Goal: Task Accomplishment & Management: Use online tool/utility

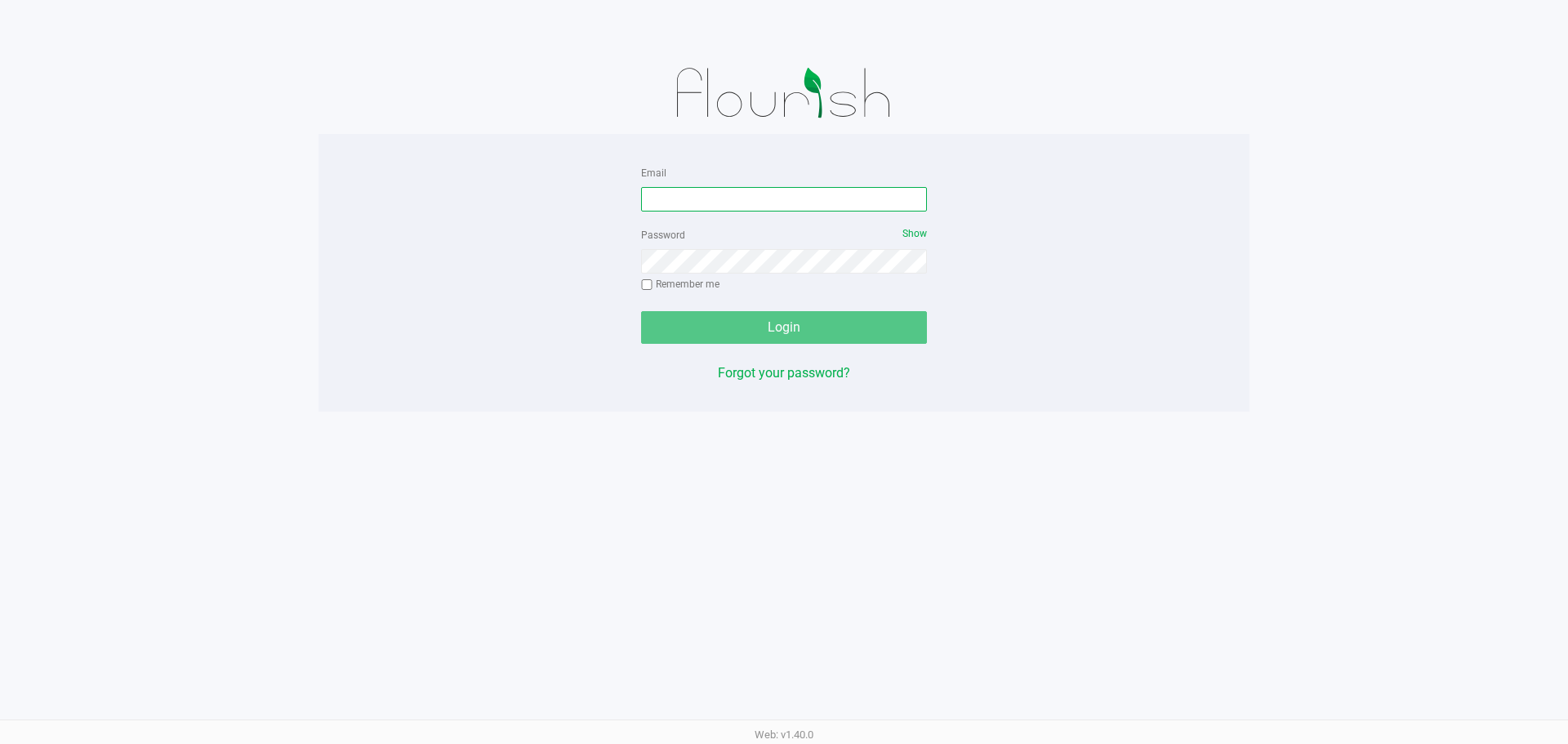
click at [779, 207] on input "Email" at bounding box center [784, 200] width 285 height 25
type input "[EMAIL_ADDRESS][DOMAIN_NAME]"
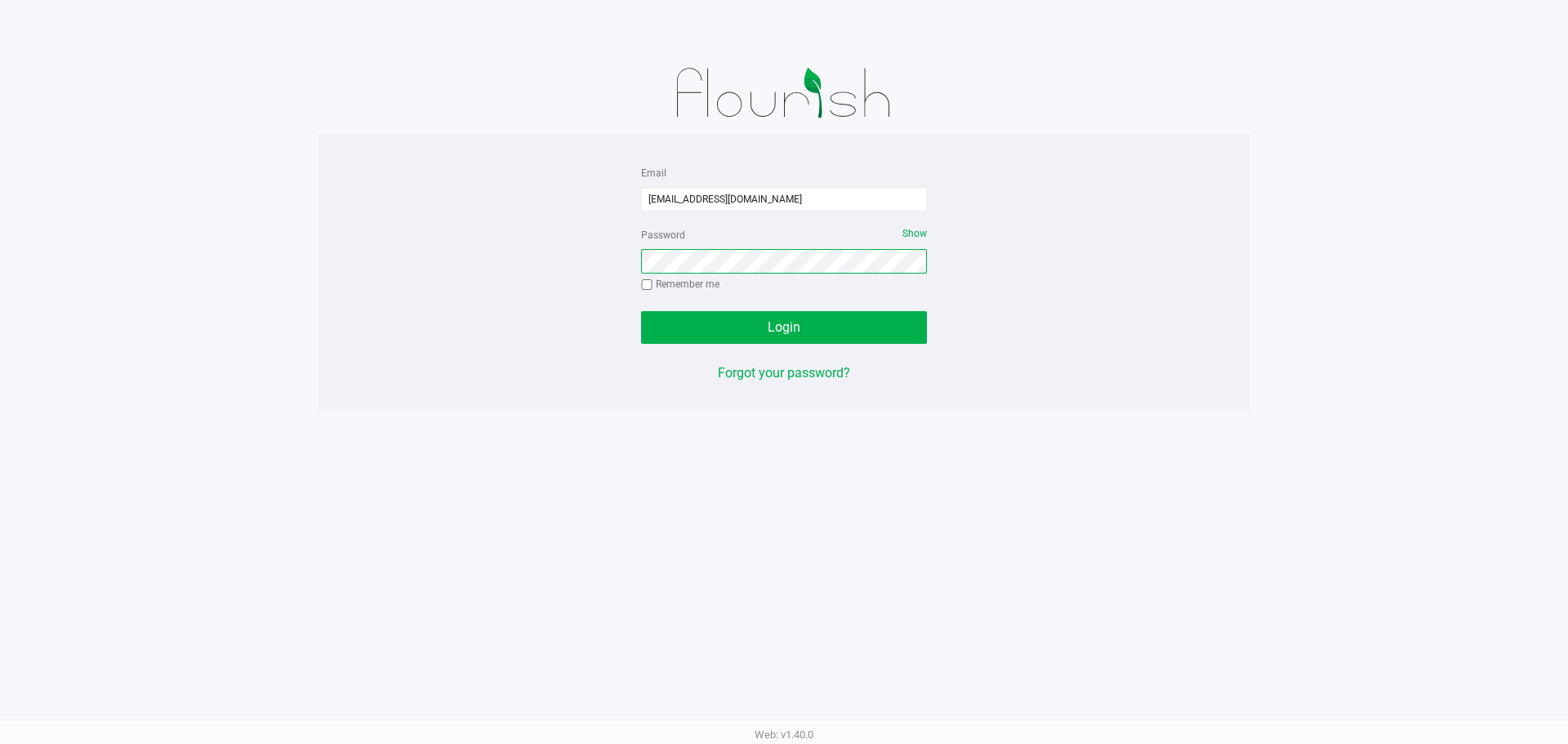
click at [641, 311] on button "Login" at bounding box center [784, 327] width 285 height 33
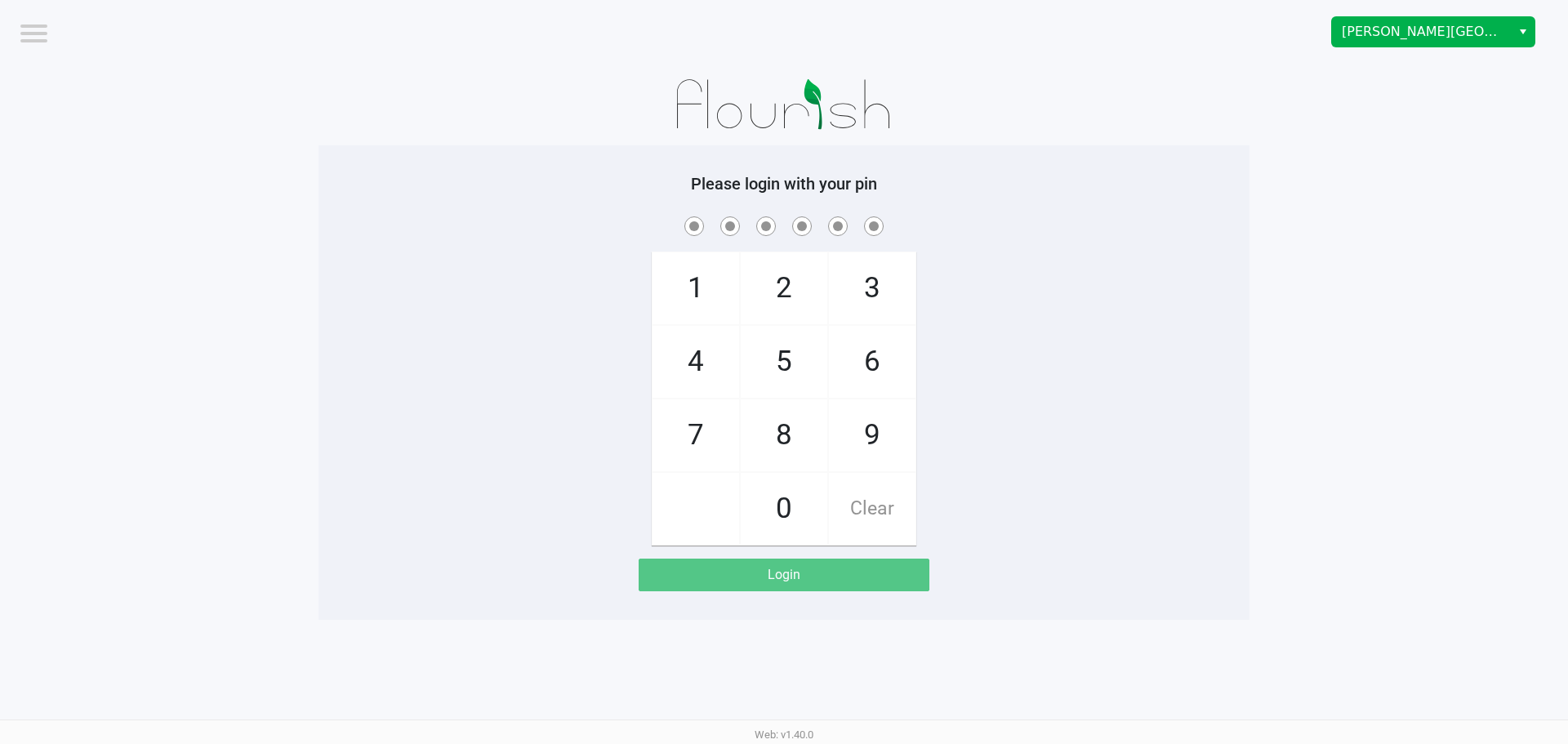
click at [1514, 25] on button "Select" at bounding box center [1522, 31] width 24 height 29
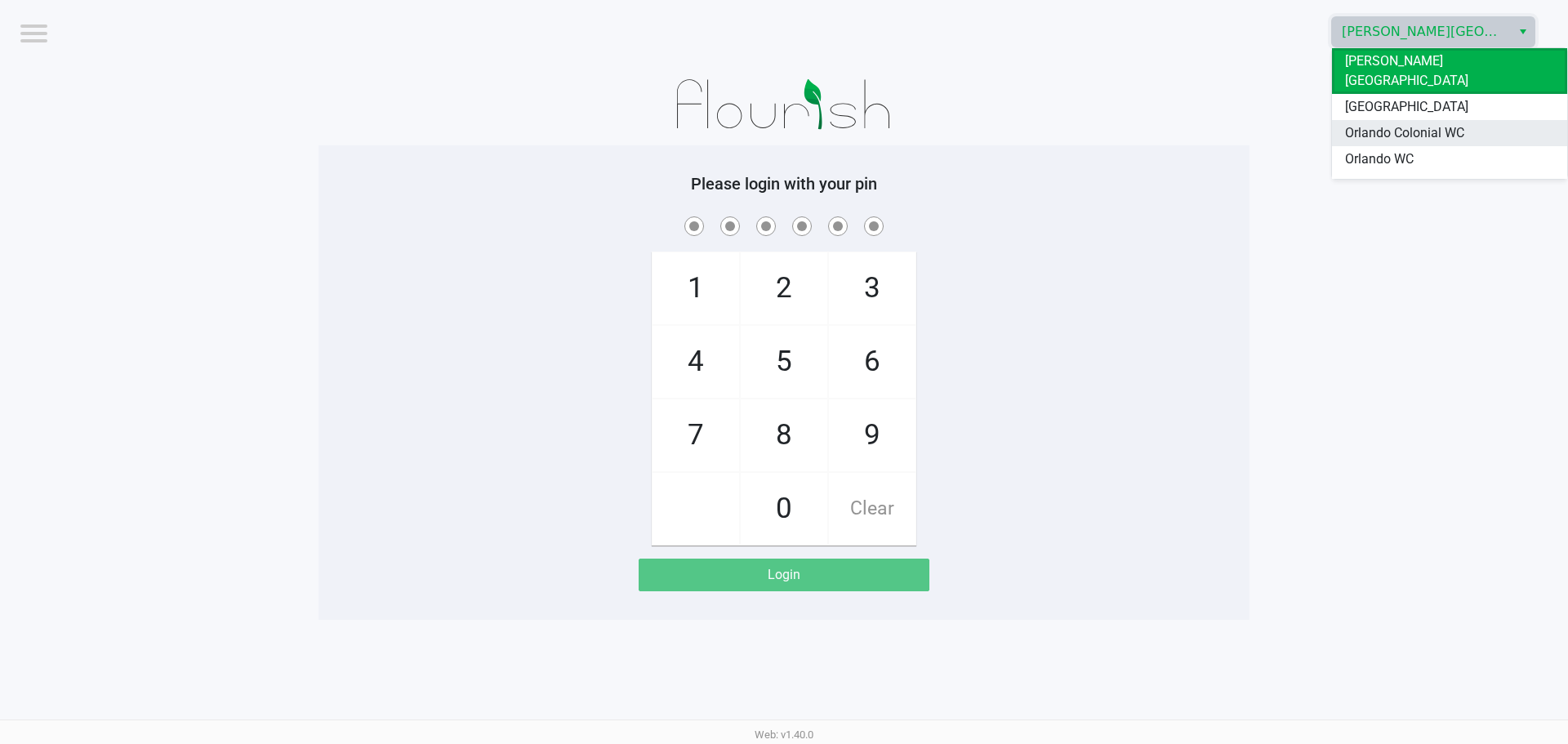
click at [1457, 124] on span "Orlando Colonial WC" at bounding box center [1404, 133] width 119 height 19
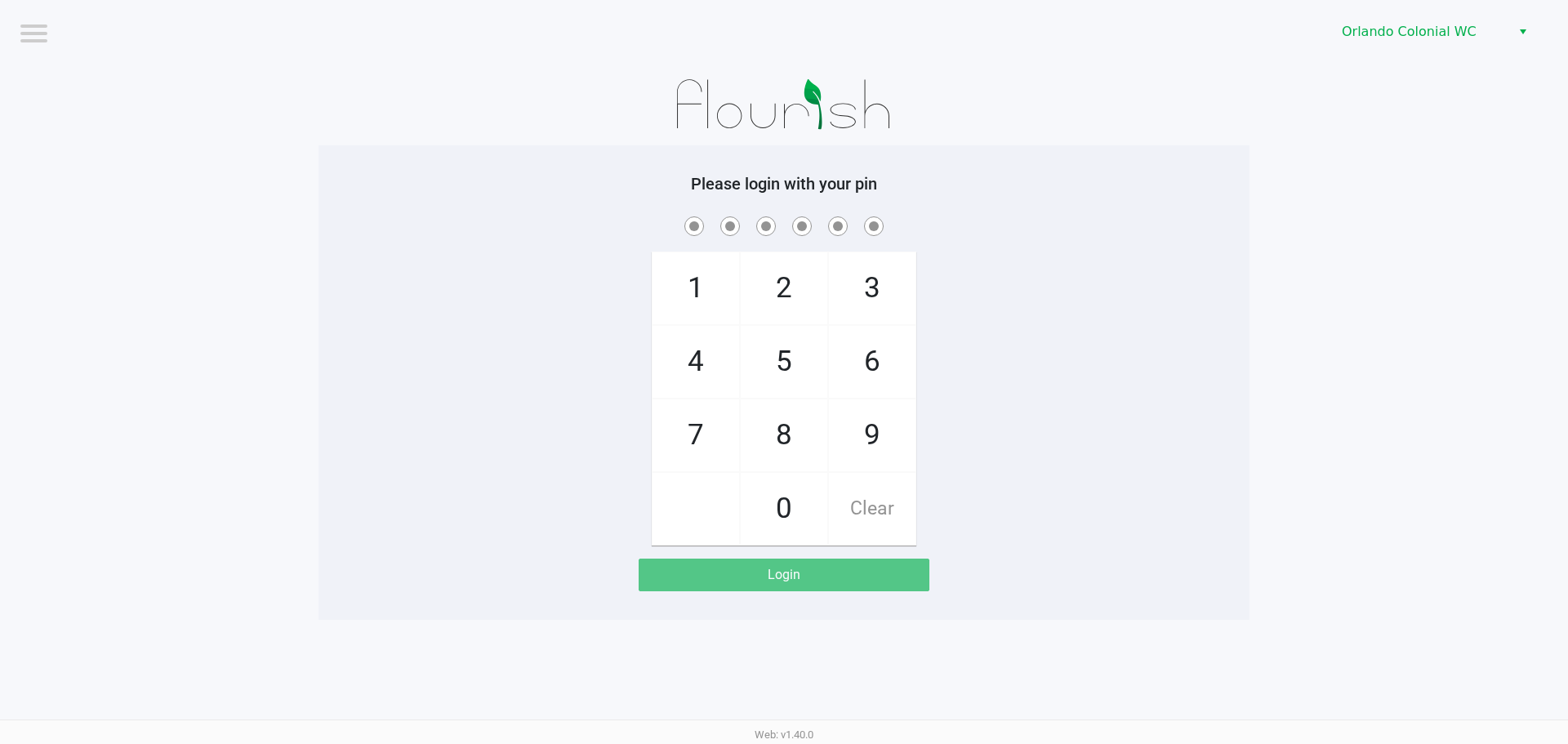
click at [1458, 150] on app-pos-login-wrapper "Logout Orlando Colonial WC Please login with your pin 1 4 7 2 5 8 0 3 6 9 Clear…" at bounding box center [784, 309] width 1568 height 619
checkbox input "true"
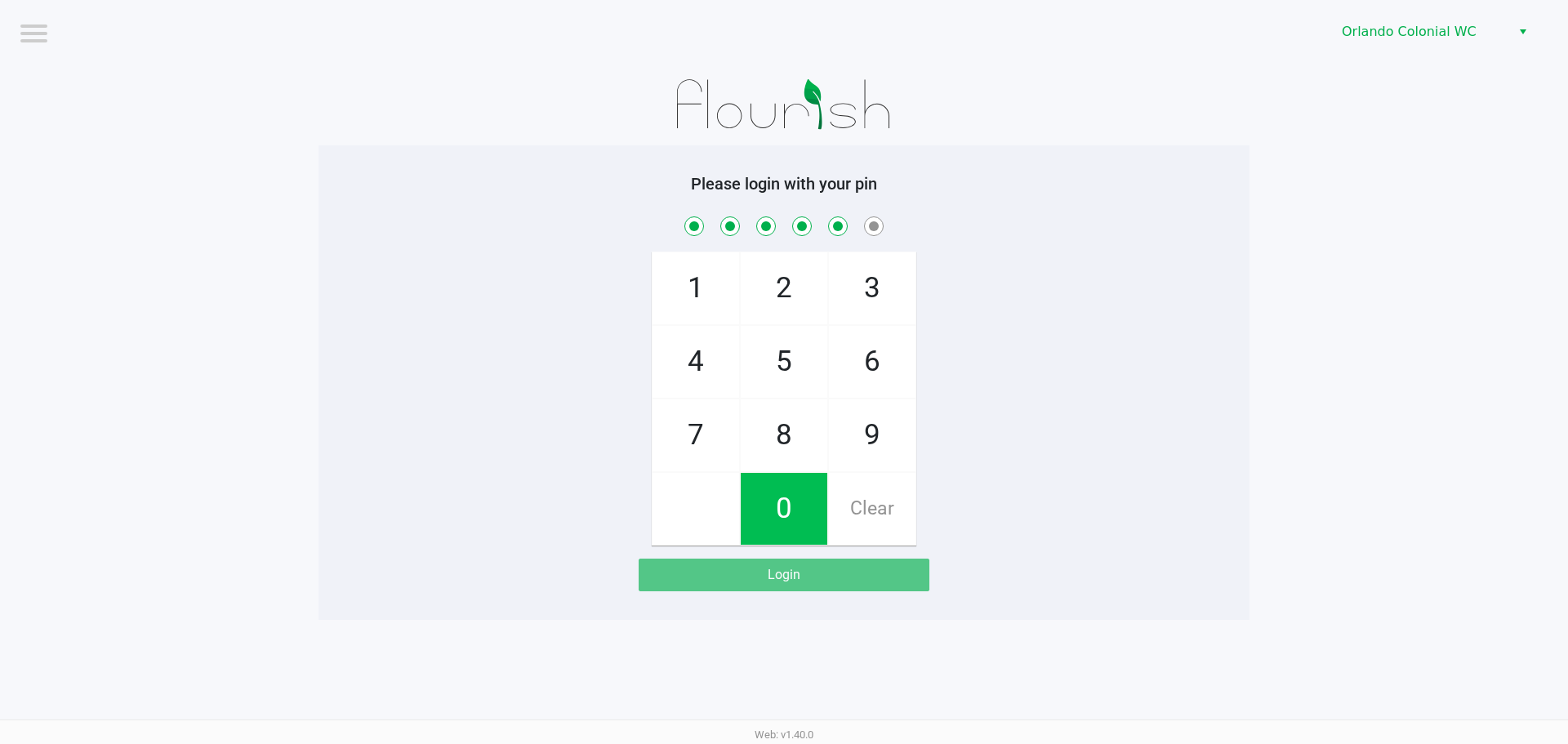
checkbox input "true"
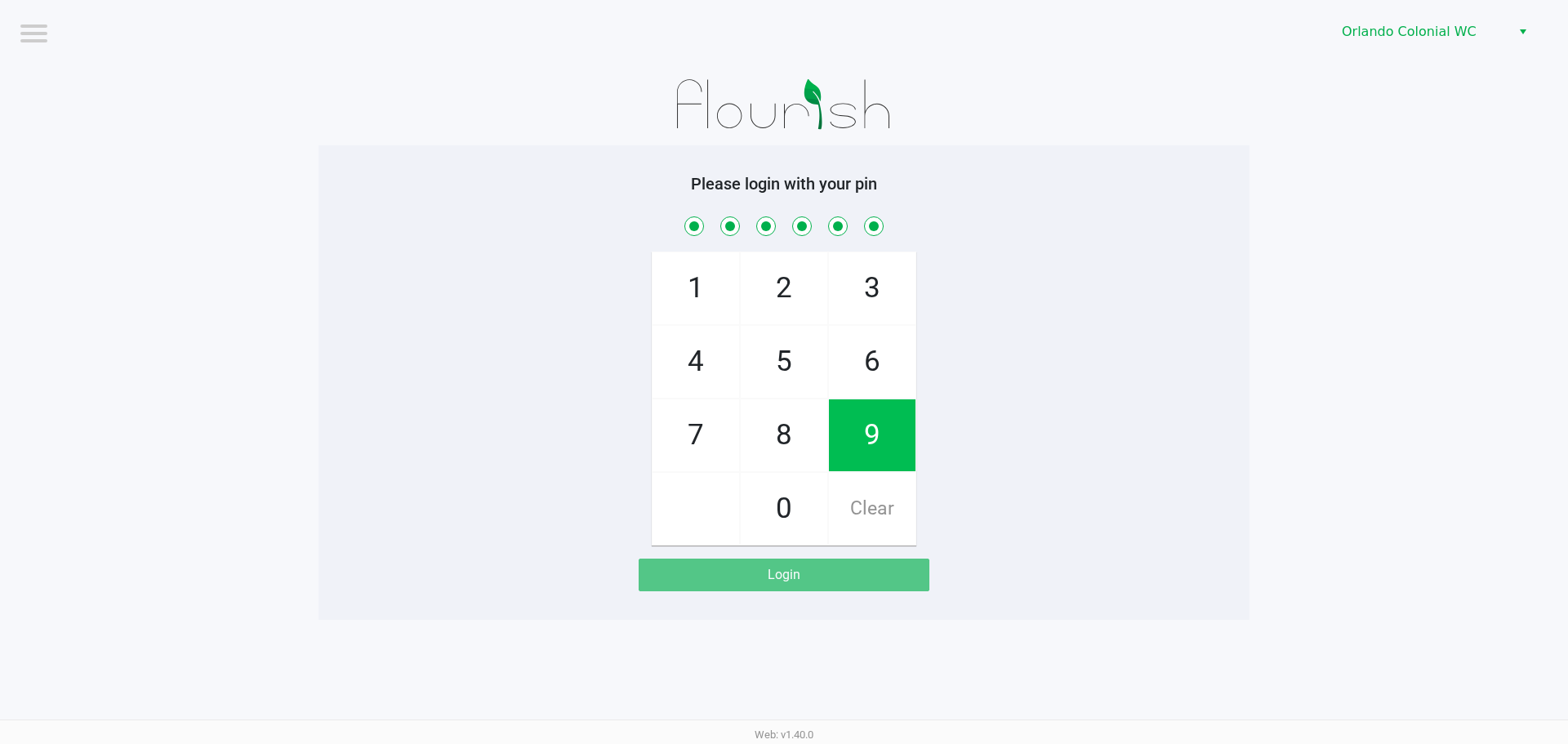
checkbox input "true"
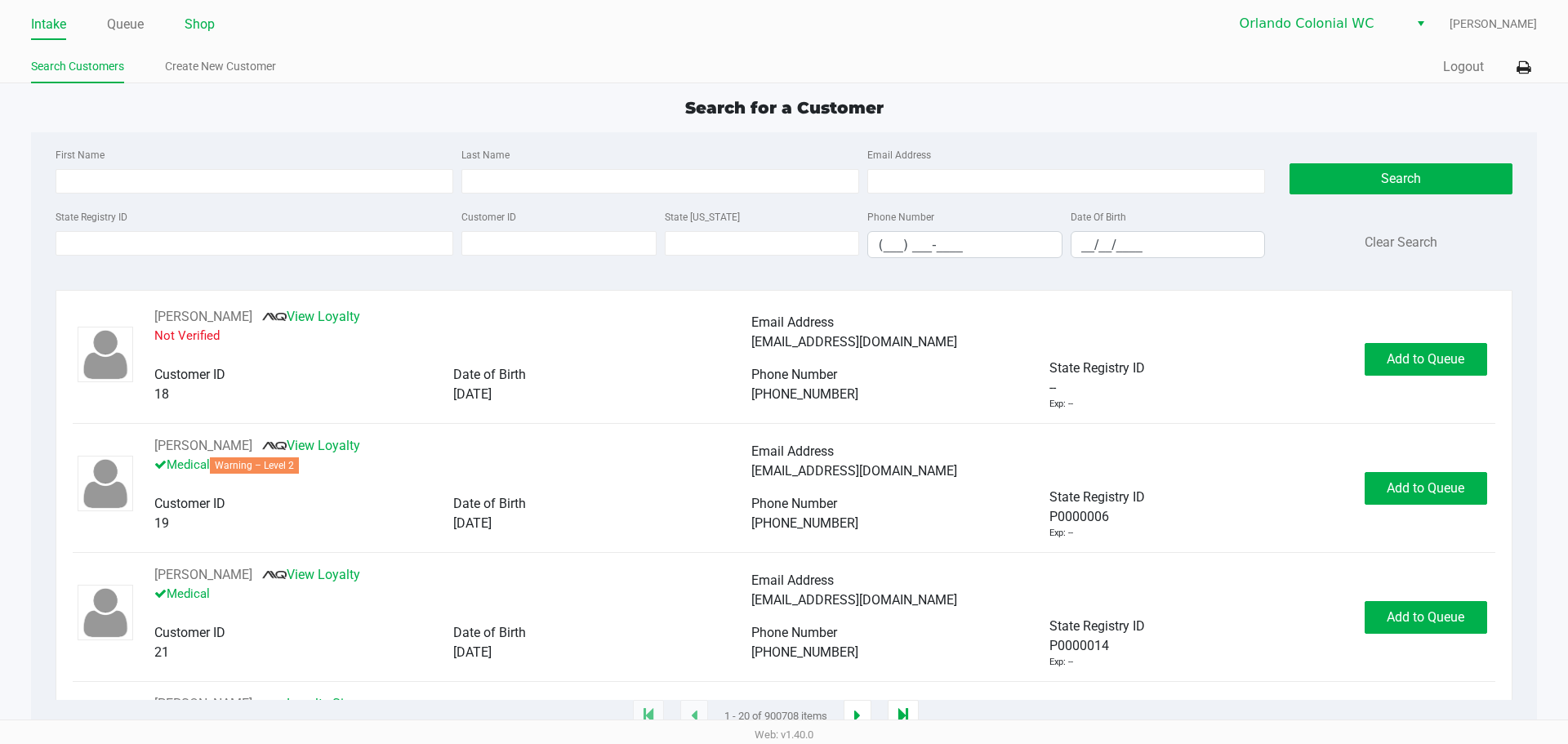
click at [210, 19] on link "Shop" at bounding box center [200, 25] width 30 height 23
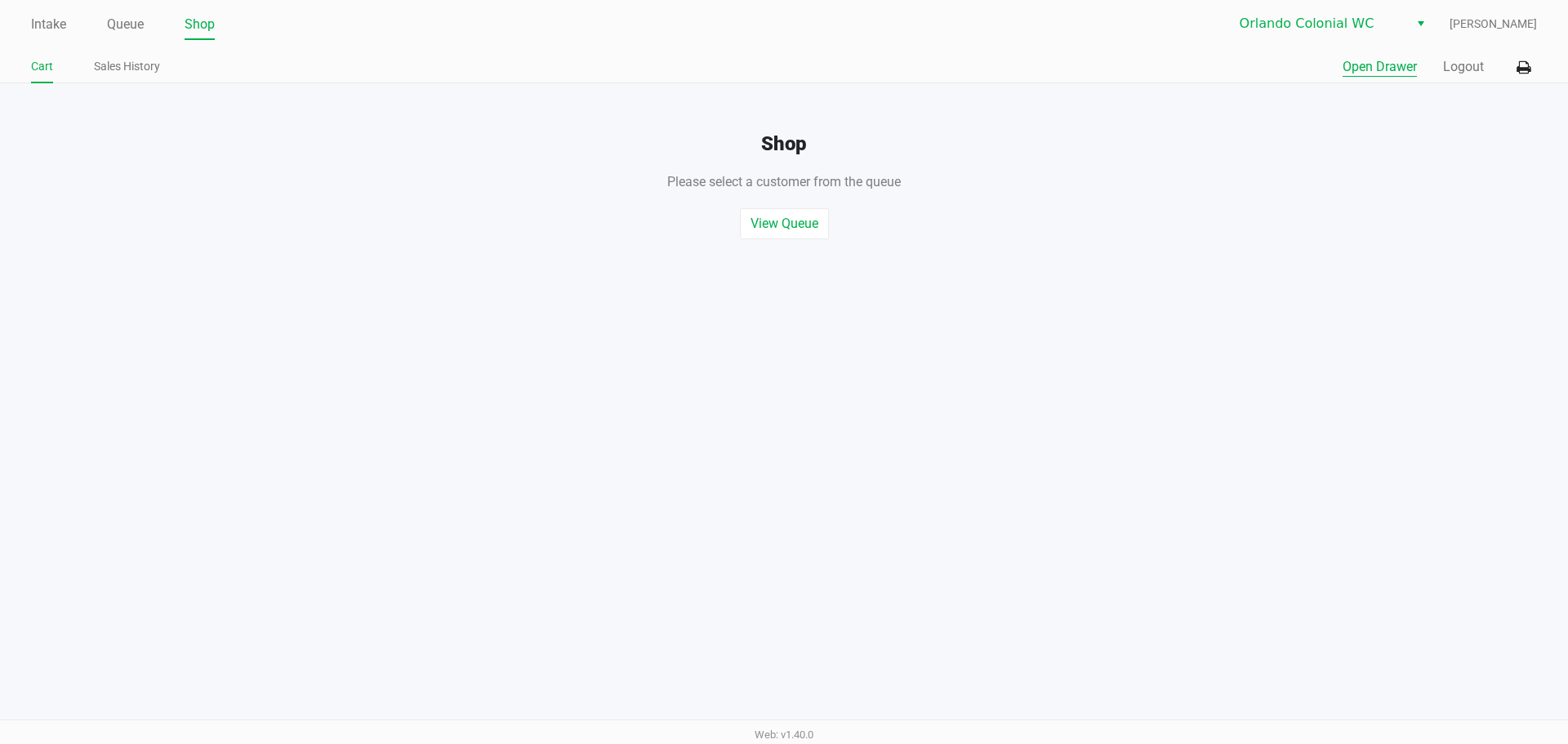
click at [1368, 63] on button "Open Drawer" at bounding box center [1379, 67] width 74 height 19
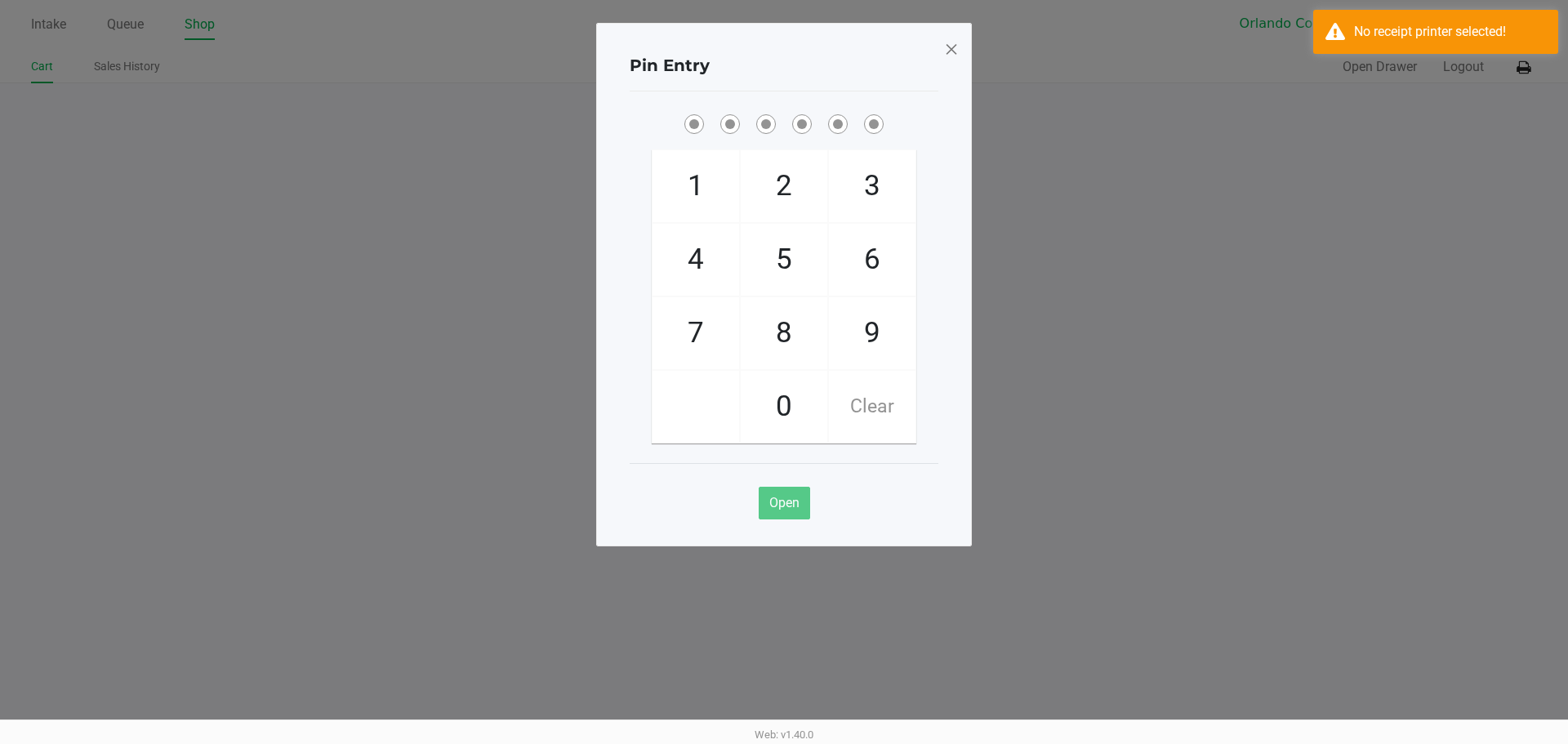
click at [954, 51] on span at bounding box center [951, 49] width 15 height 27
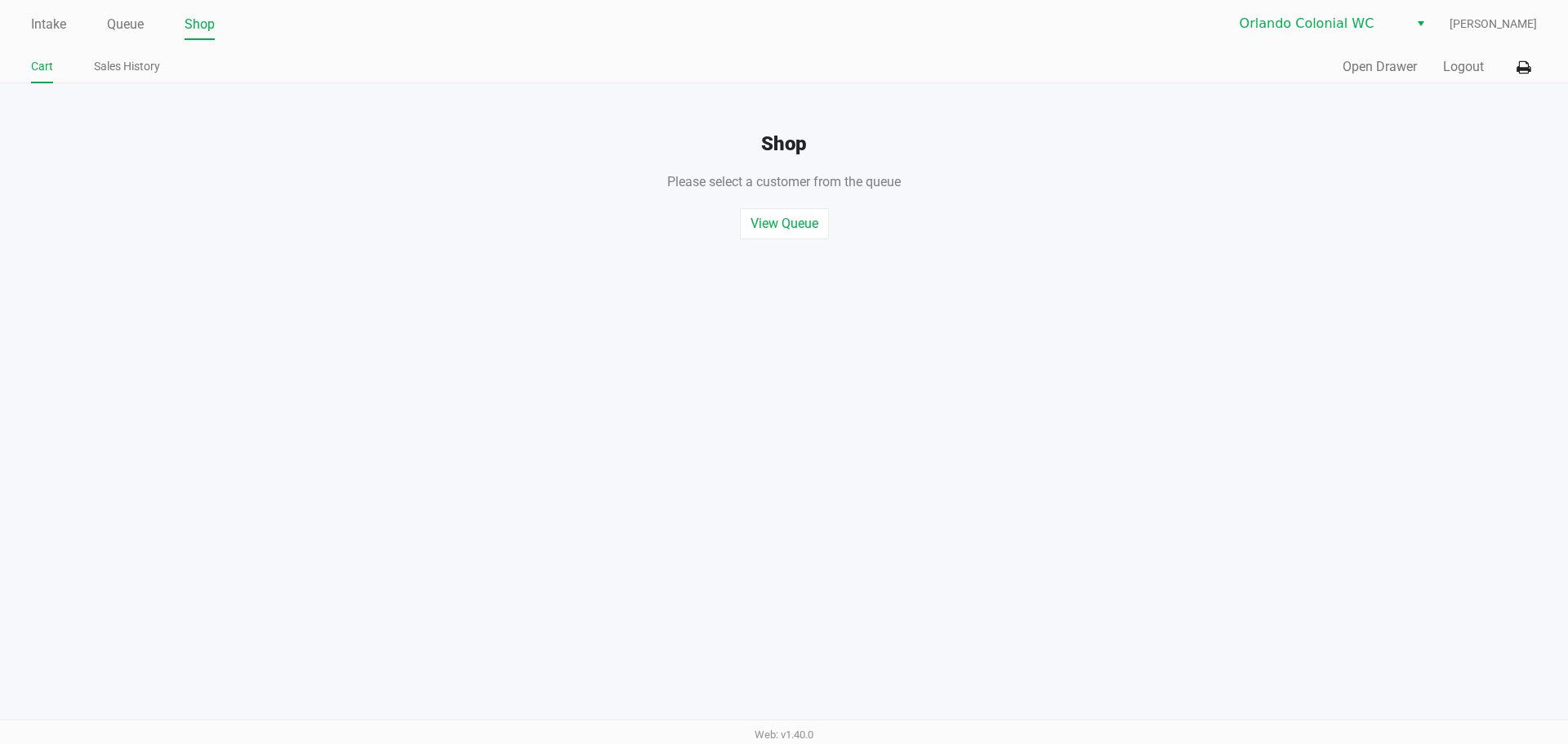
click at [1473, 15] on div "No receipt printer selected!" at bounding box center [1435, 32] width 245 height 44
click at [1516, 65] on icon at bounding box center [1523, 67] width 14 height 11
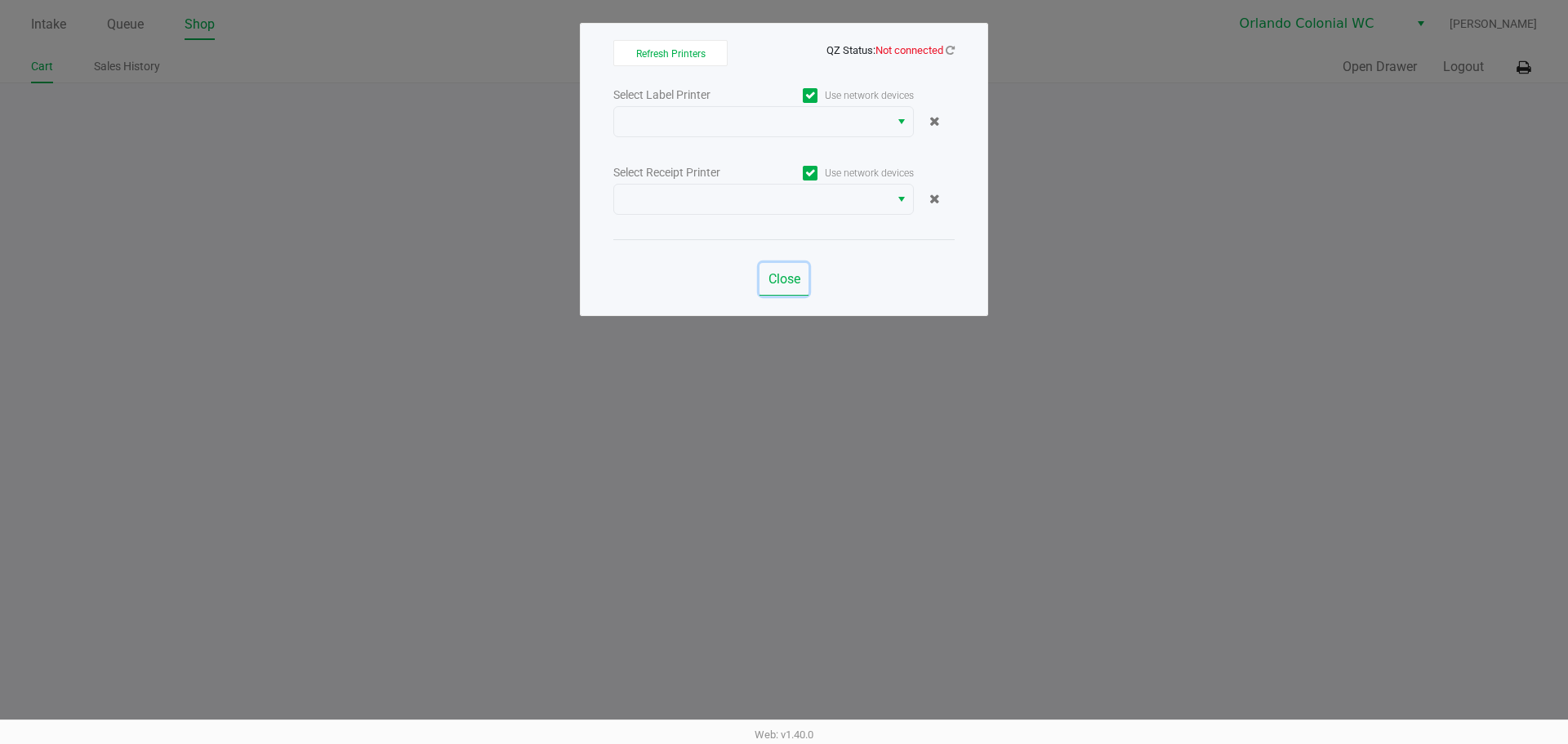
click at [775, 275] on span "Close" at bounding box center [784, 279] width 32 height 16
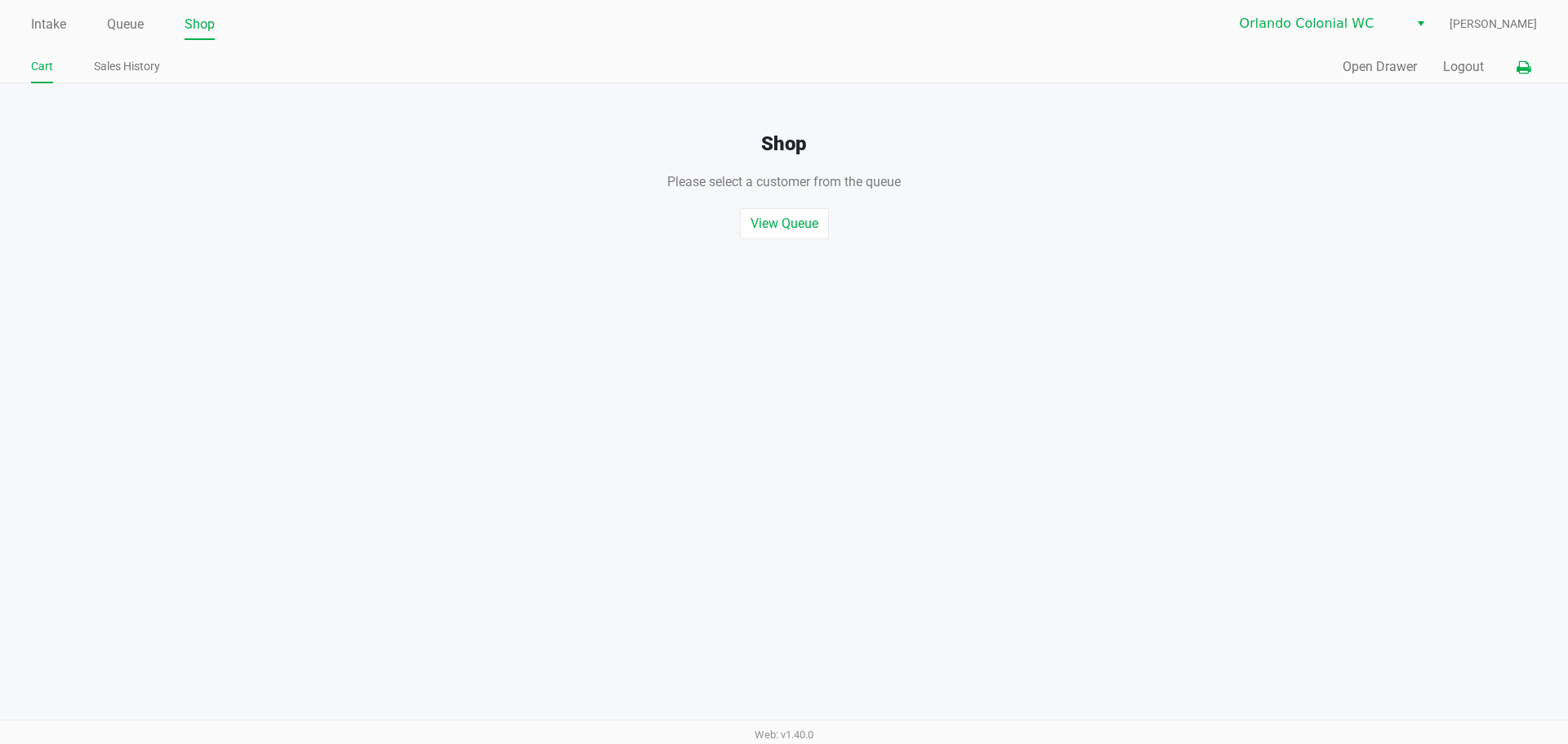
click at [1522, 59] on button at bounding box center [1523, 67] width 27 height 30
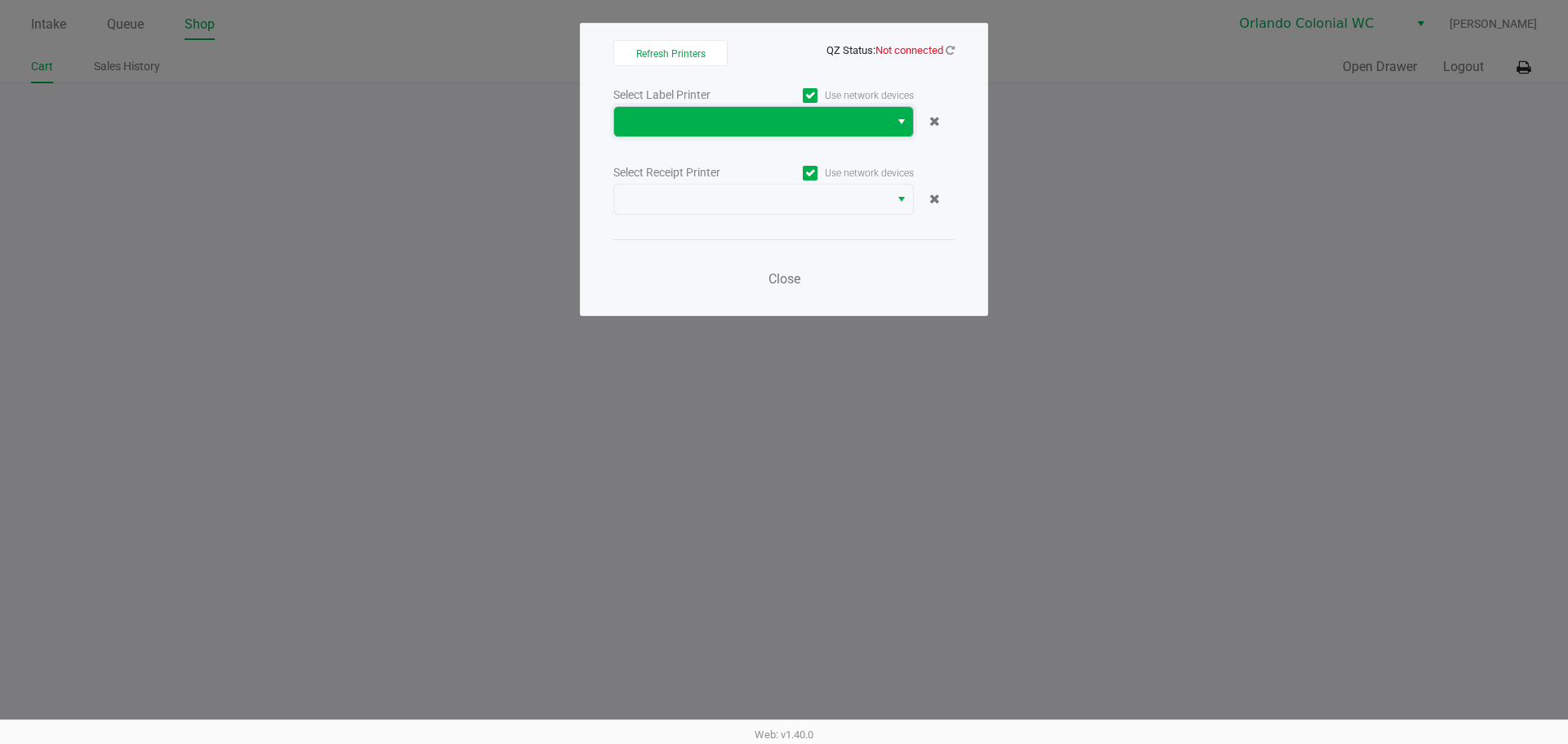
click at [728, 120] on span at bounding box center [751, 122] width 255 height 19
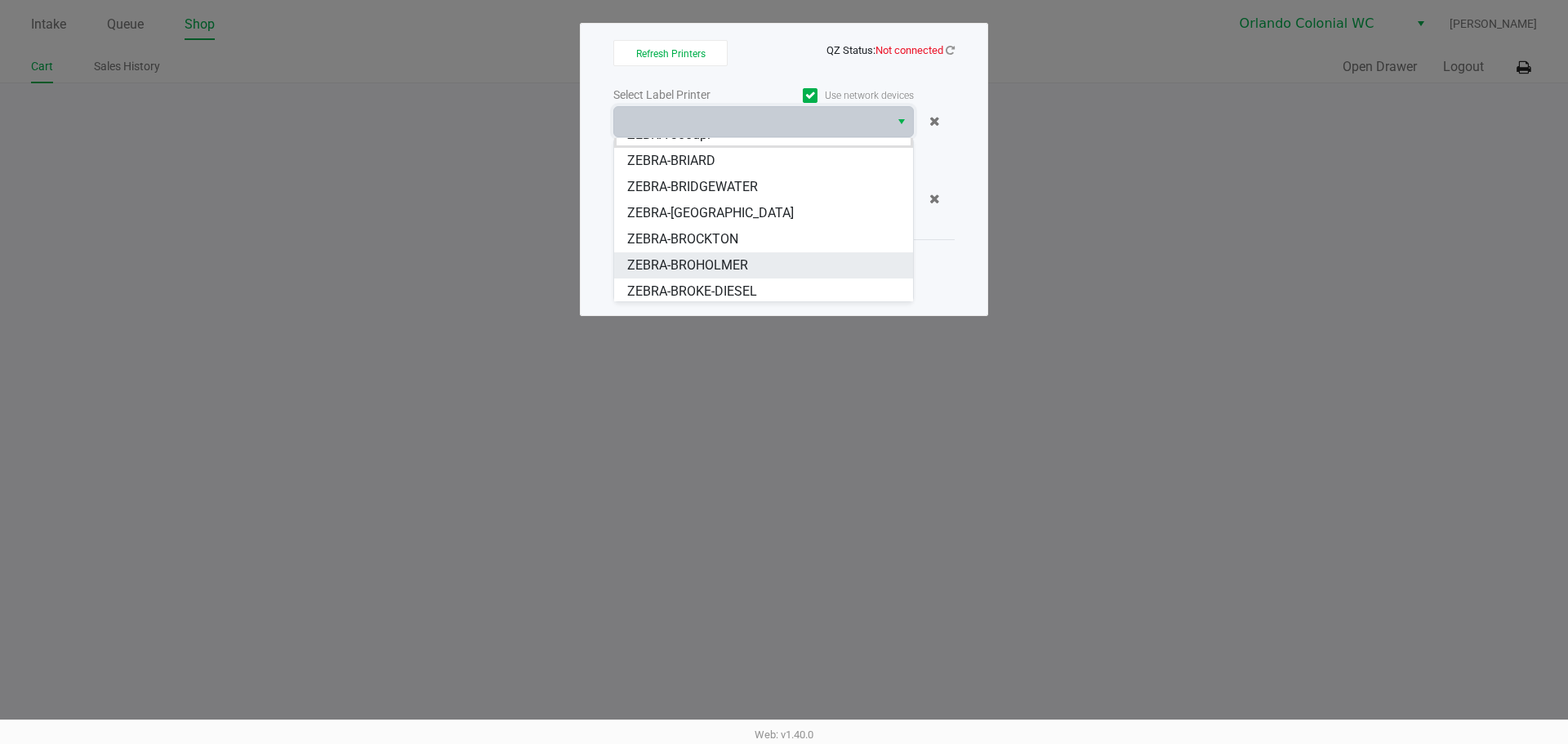
scroll to position [19, 0]
drag, startPoint x: 734, startPoint y: 281, endPoint x: 740, endPoint y: 250, distance: 31.6
click at [734, 282] on span "ZEBRA-BROKE-DIESEL" at bounding box center [692, 288] width 130 height 19
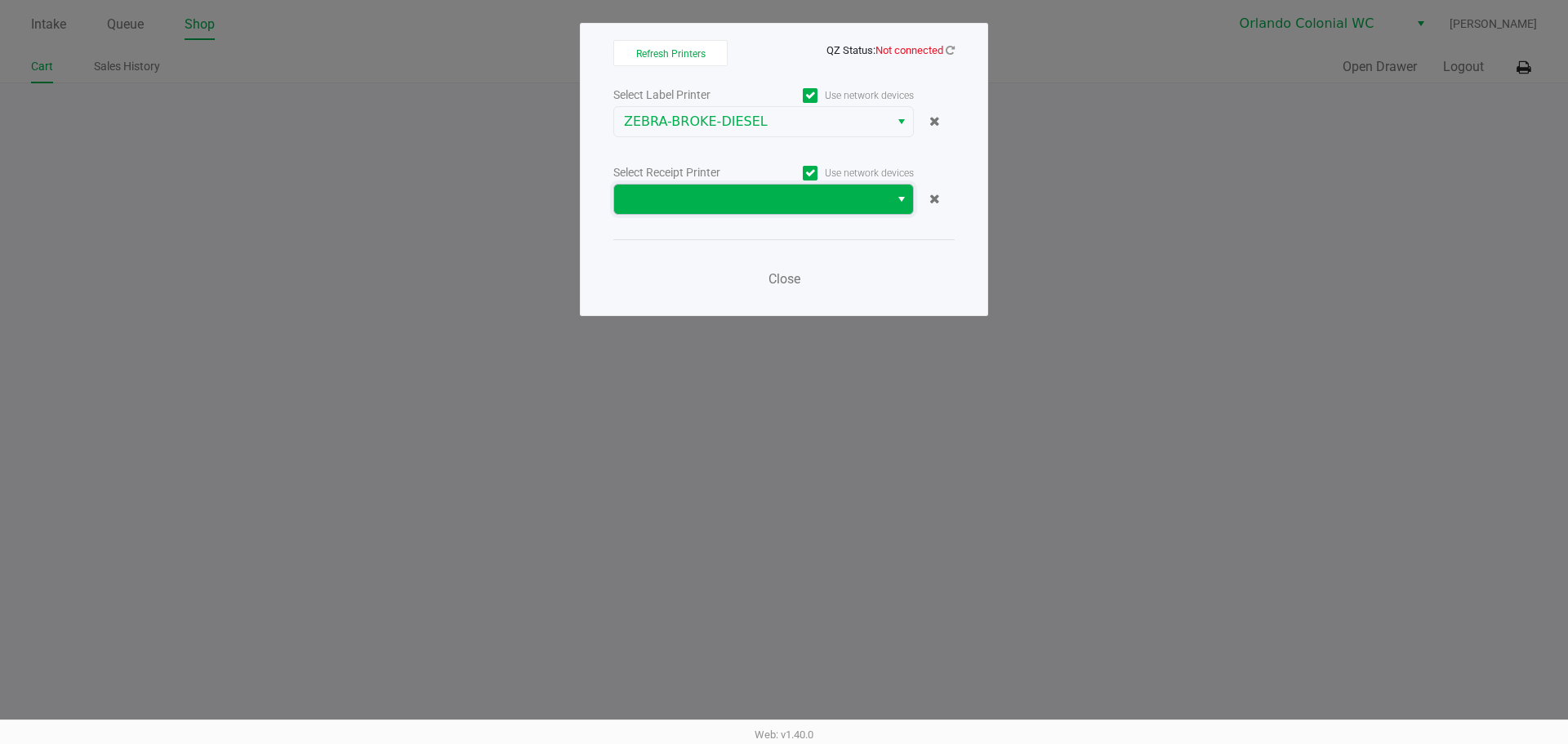
click at [750, 201] on span at bounding box center [751, 199] width 255 height 19
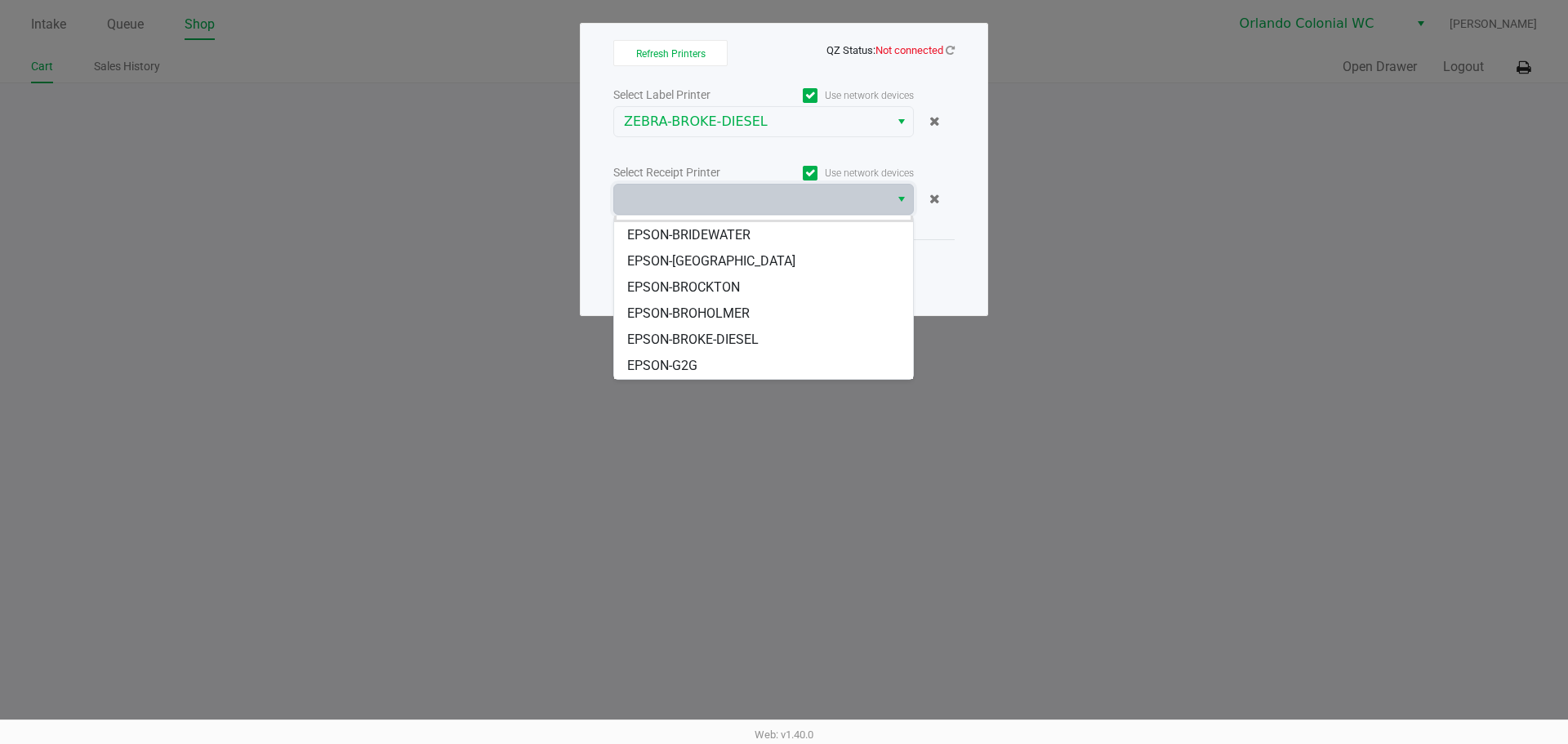
click at [748, 339] on span "EPSON-BROKE-DIESEL" at bounding box center [693, 339] width 132 height 19
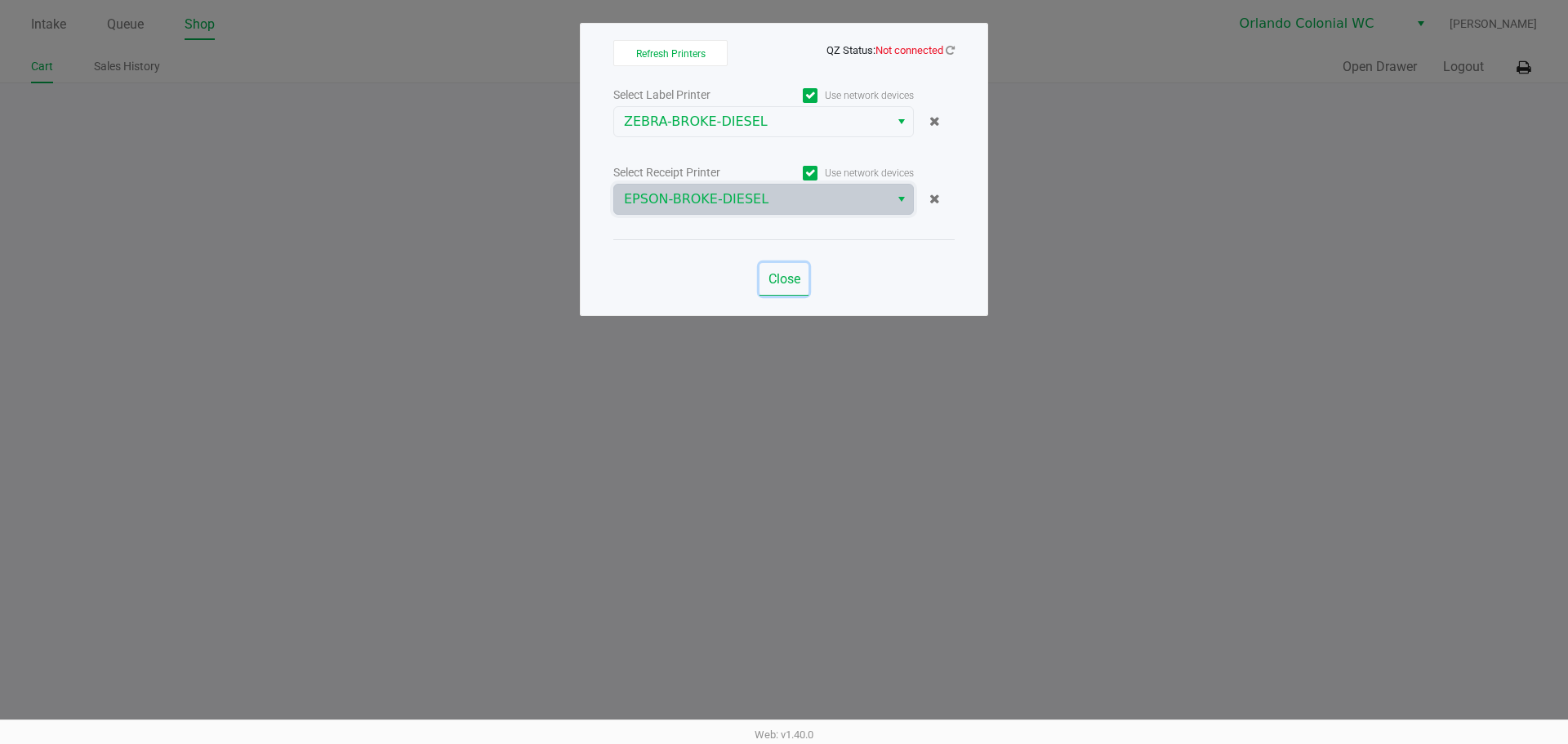
click at [786, 280] on span "Close" at bounding box center [784, 279] width 32 height 16
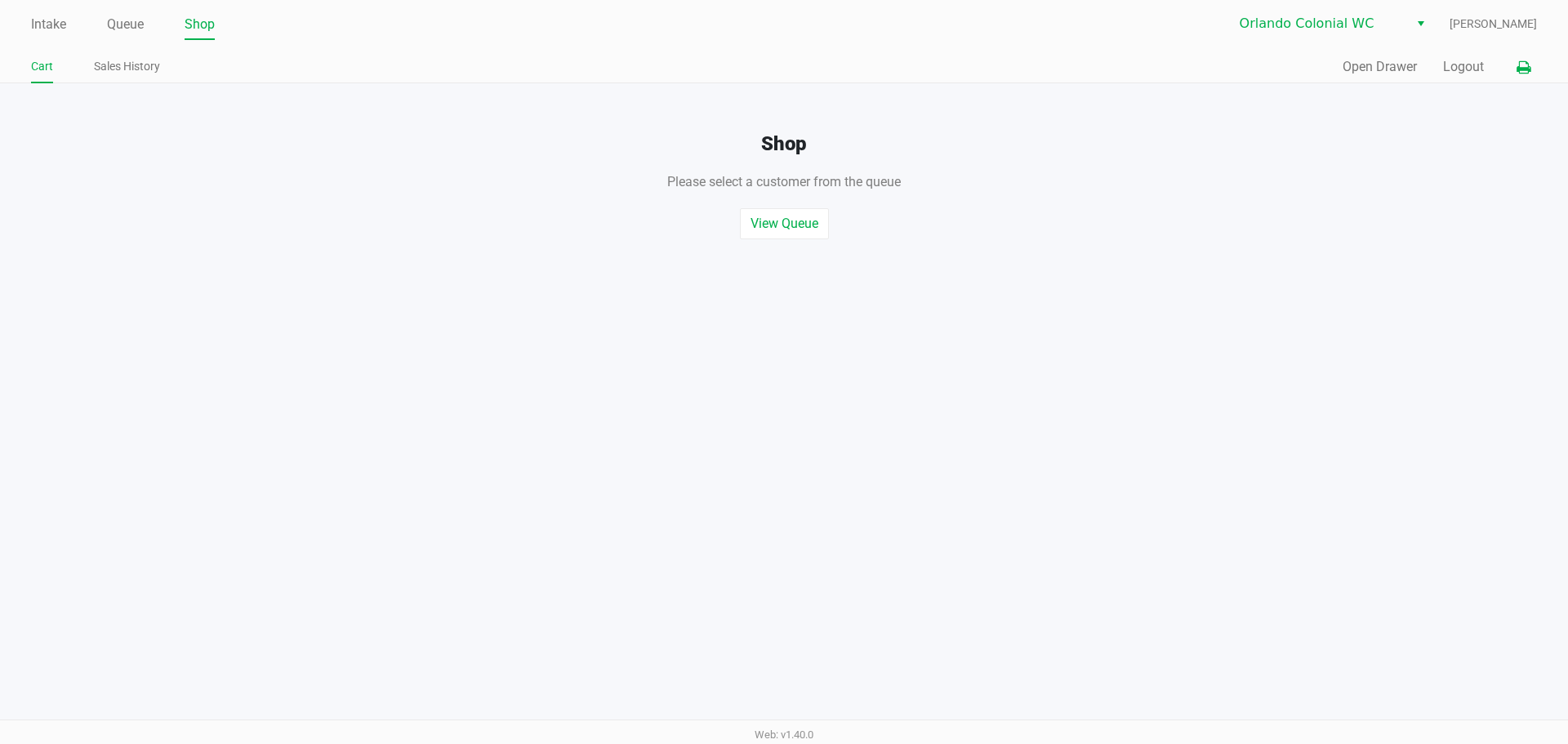
click at [1531, 72] on button at bounding box center [1523, 67] width 27 height 30
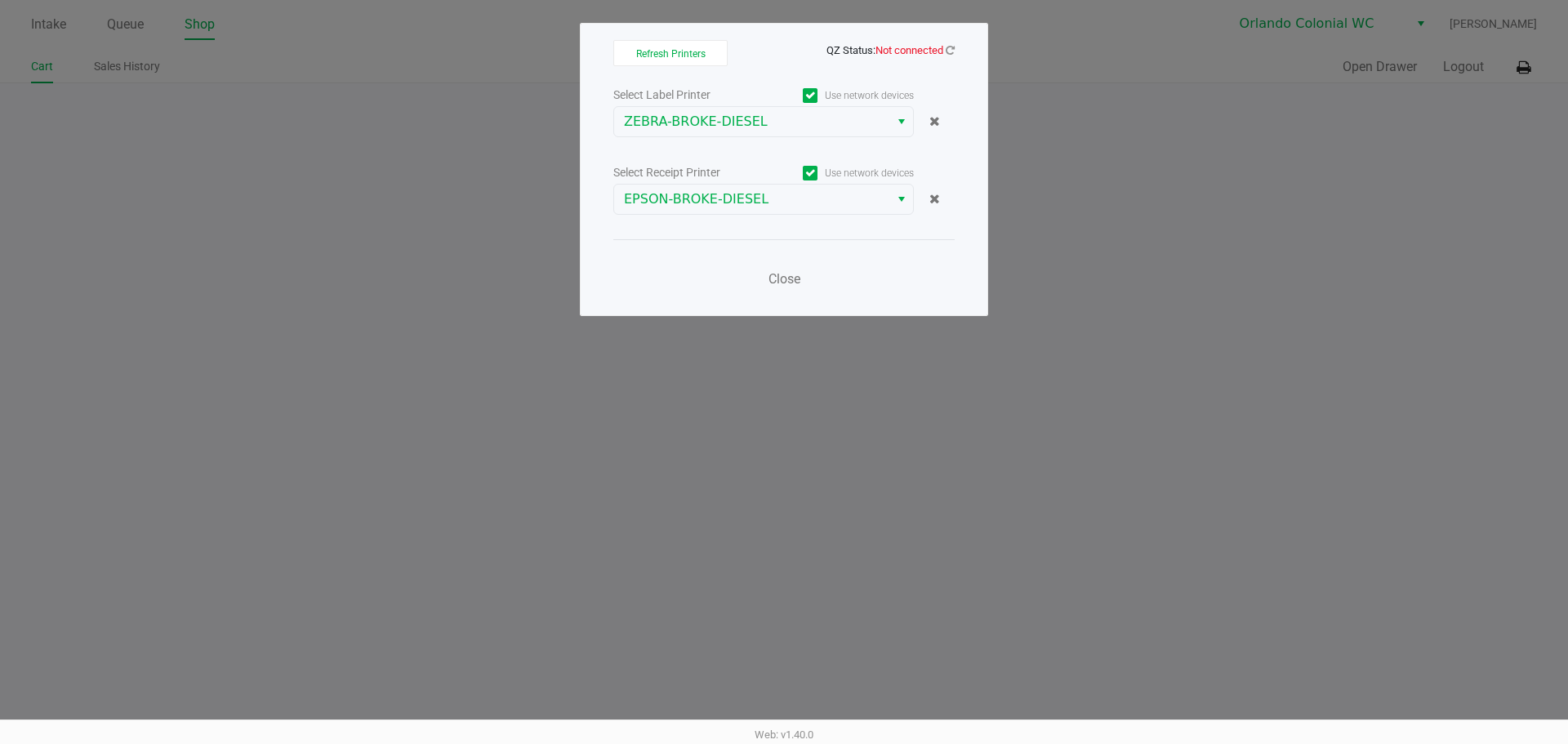
click at [943, 42] on app-qz-status "QZ Status: Not connected" at bounding box center [890, 49] width 128 height 16
click at [953, 51] on icon at bounding box center [950, 50] width 9 height 11
click at [785, 281] on span "Close" at bounding box center [784, 279] width 32 height 16
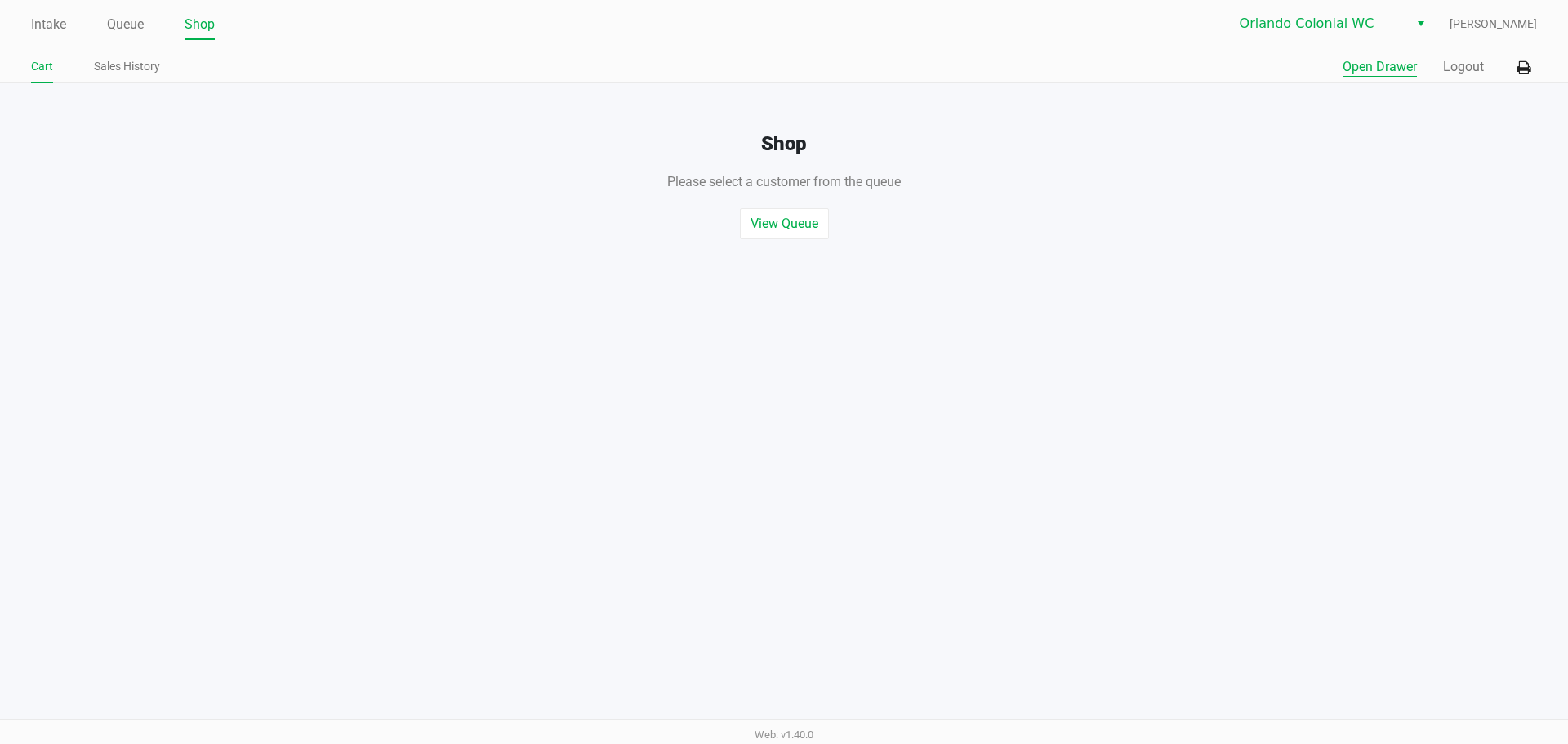
click at [1373, 72] on button "Open Drawer" at bounding box center [1379, 67] width 74 height 19
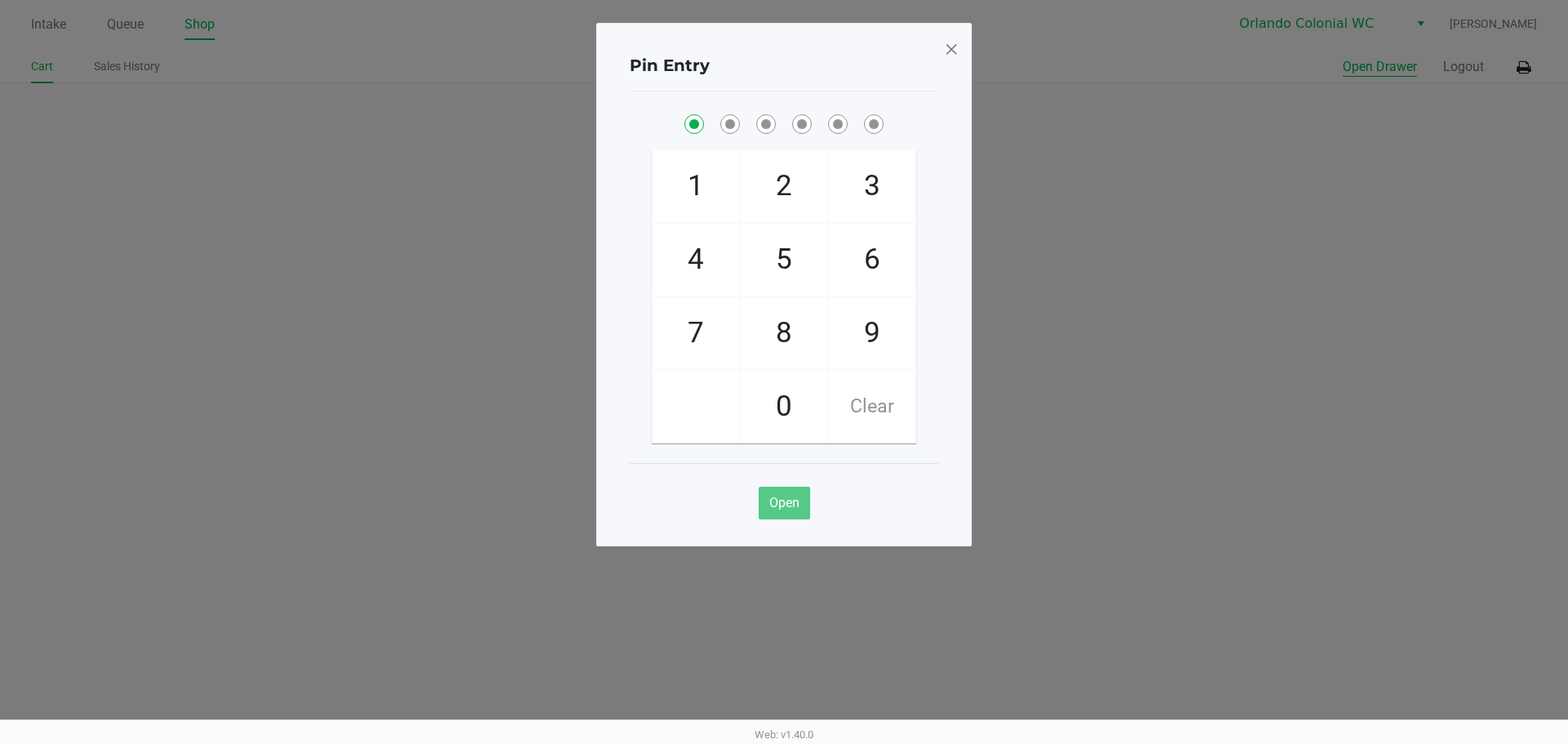
checkbox input "true"
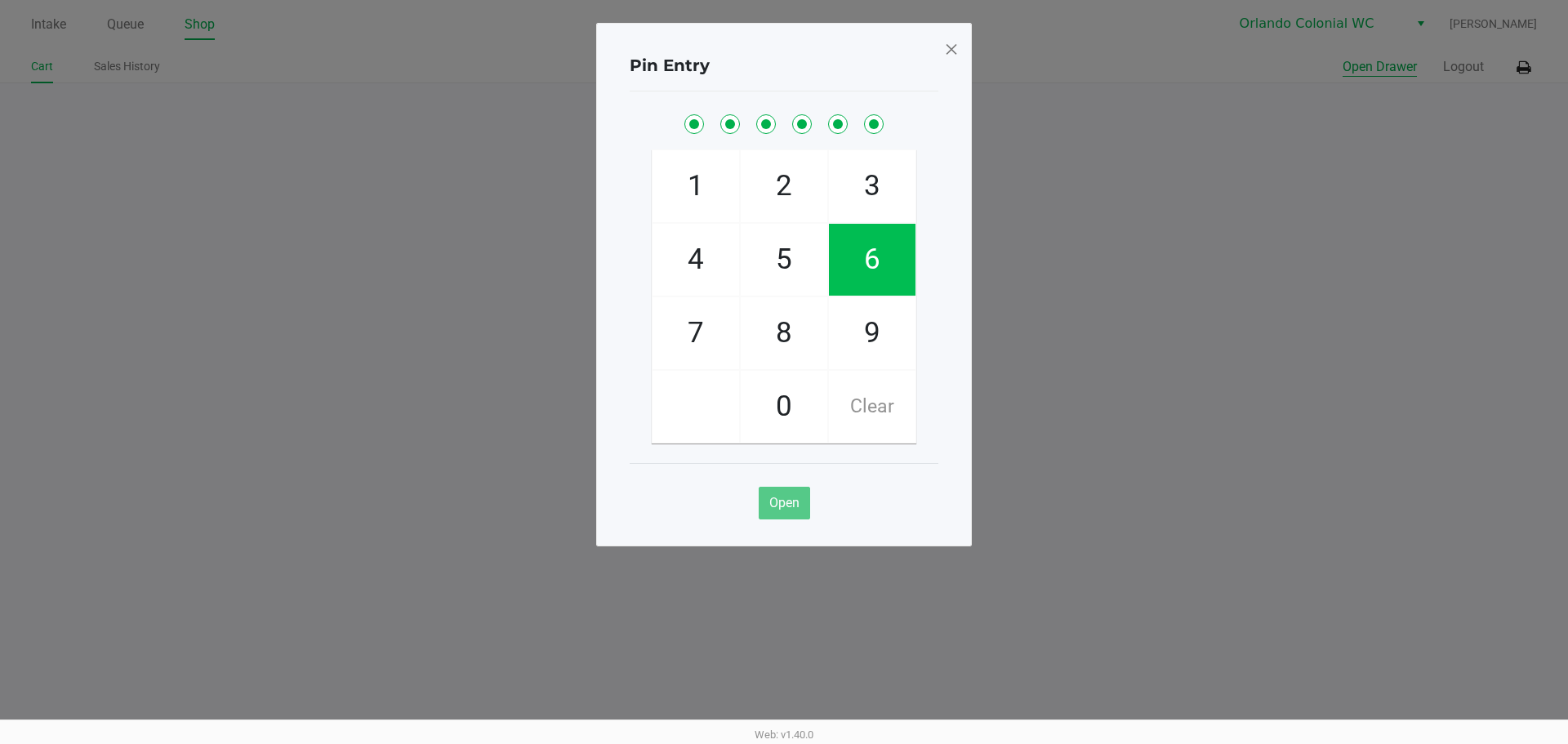
checkbox input "true"
click at [944, 53] on span at bounding box center [951, 49] width 15 height 27
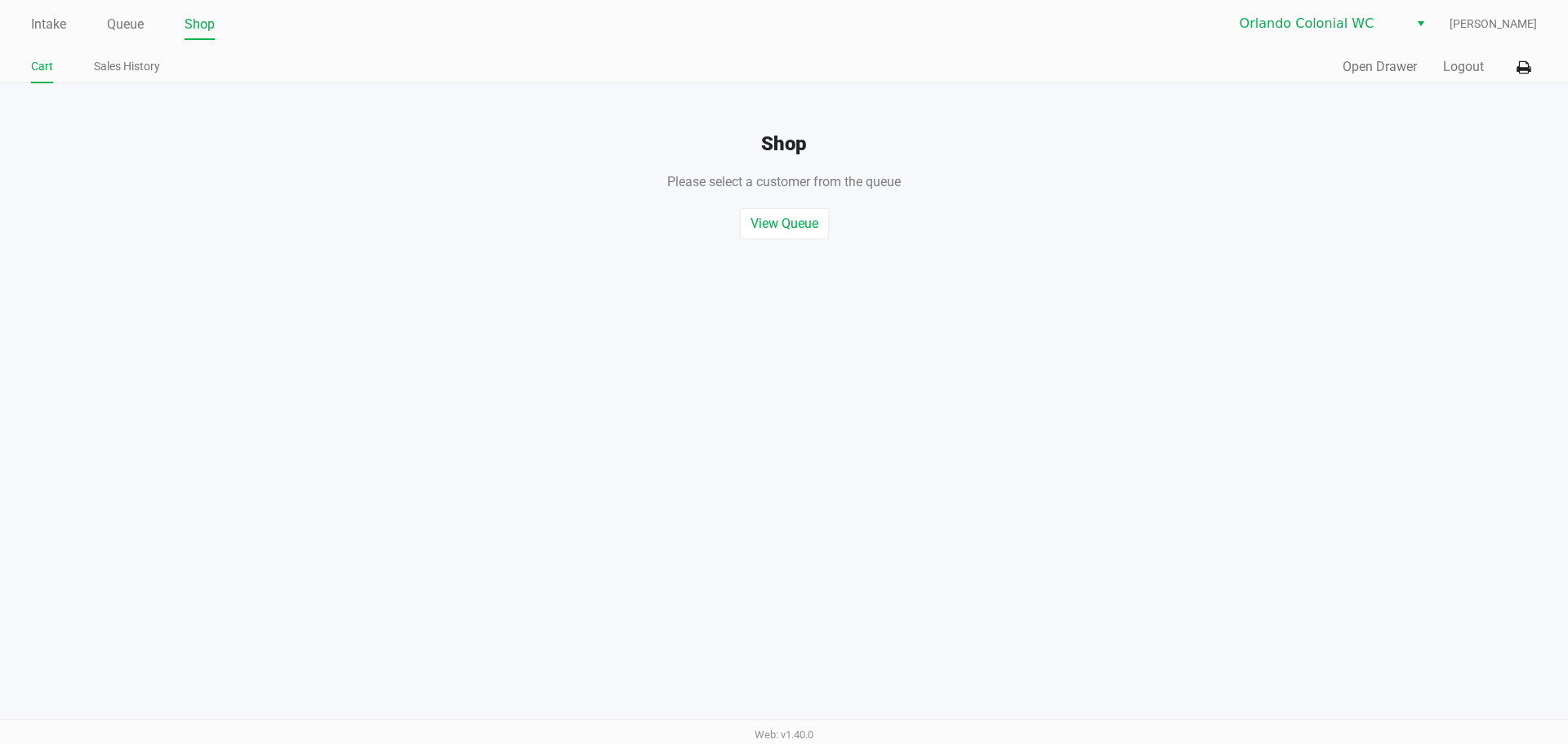
click at [1459, 57] on div "Quick Sale Open Drawer Logout" at bounding box center [1160, 67] width 753 height 30
click at [1461, 68] on button "Logout" at bounding box center [1463, 67] width 41 height 19
